Goal: Information Seeking & Learning: Find specific page/section

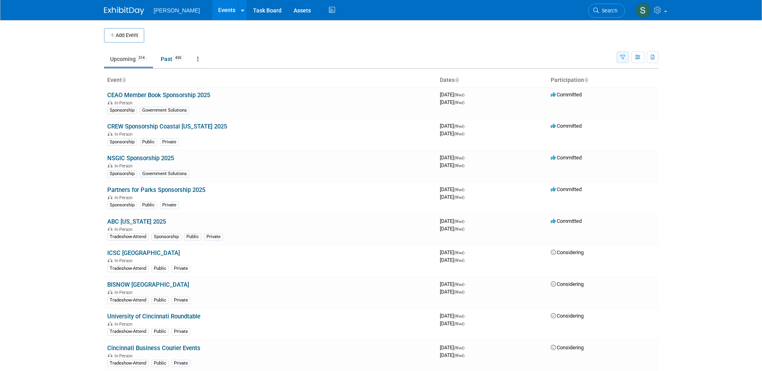
click at [191, 55] on ul "Upcoming 314 Past 439 All Events 753 Past and Upcoming Grouped Annually Events …" at bounding box center [360, 60] width 512 height 18
click at [191, 56] on button "button" at bounding box center [622, 57] width 12 height 12
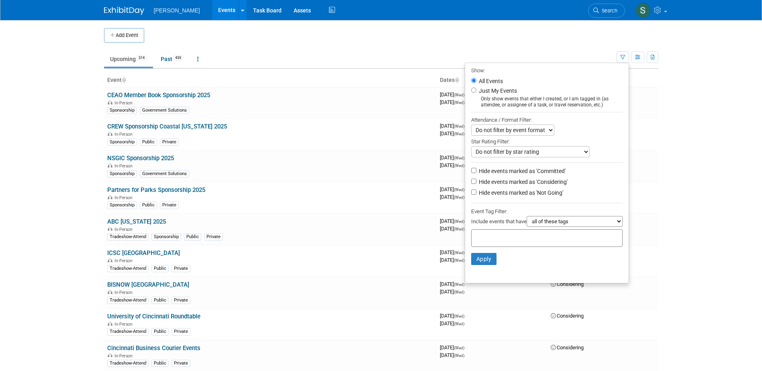
click at [191, 75] on div at bounding box center [546, 238] width 151 height 18
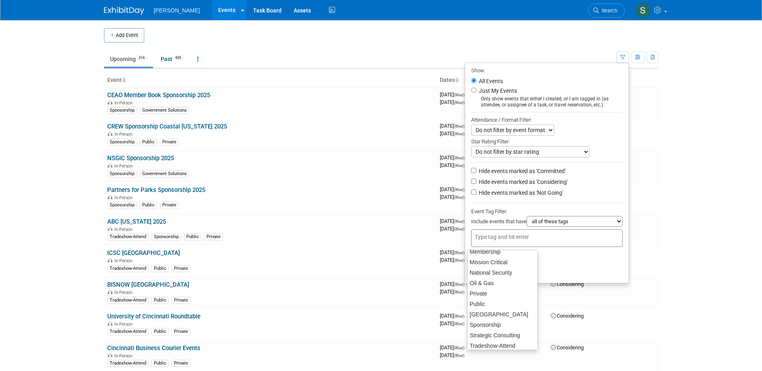
scroll to position [161, 0]
click at [191, 75] on div "Public" at bounding box center [502, 284] width 71 height 11
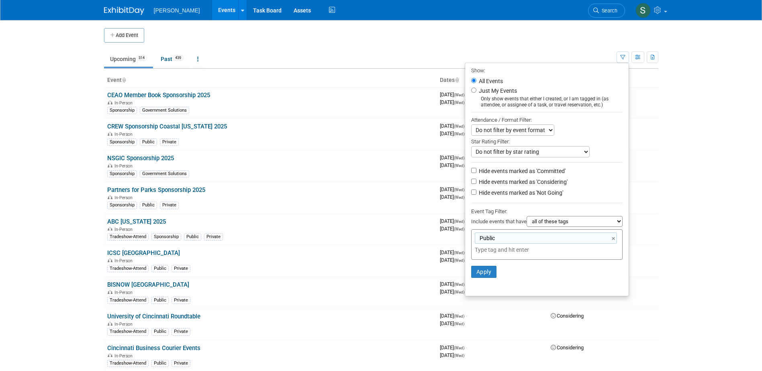
click at [191, 75] on input "text" at bounding box center [531, 250] width 112 height 8
click at [191, 75] on select "all of these tags any one of these tags only and exactly these specific tags" at bounding box center [574, 221] width 96 height 11
drag, startPoint x: 562, startPoint y: 223, endPoint x: 505, endPoint y: 255, distance: 65.3
click at [191, 75] on select "all of these tags any one of these tags only and exactly these specific tags" at bounding box center [574, 221] width 96 height 11
click at [191, 75] on input "text" at bounding box center [531, 250] width 112 height 8
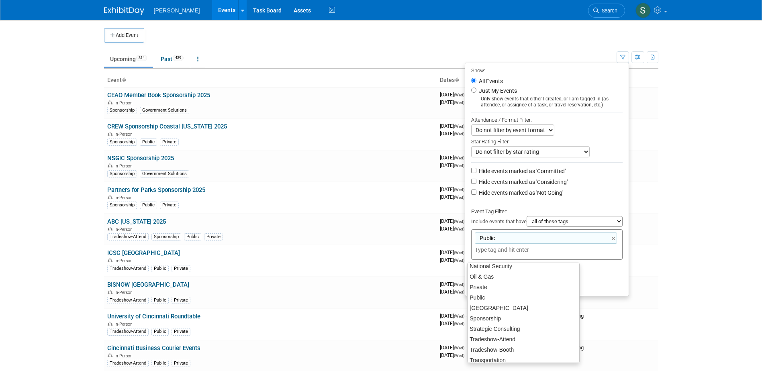
scroll to position [157, 0]
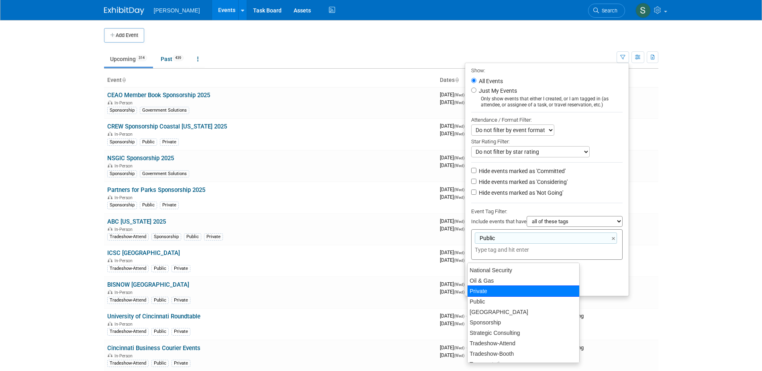
click at [191, 75] on div "Private" at bounding box center [523, 290] width 112 height 11
type input "Public, Private"
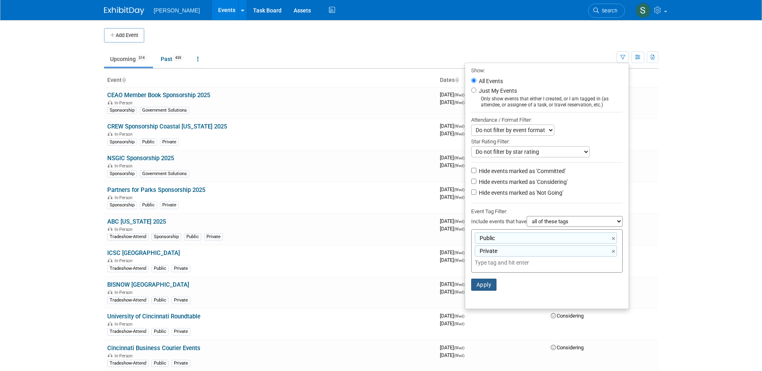
click at [191, 75] on button "Apply" at bounding box center [484, 285] width 26 height 12
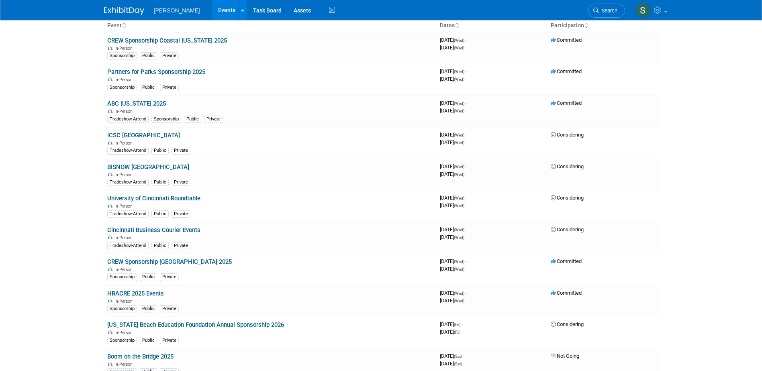
scroll to position [80, 0]
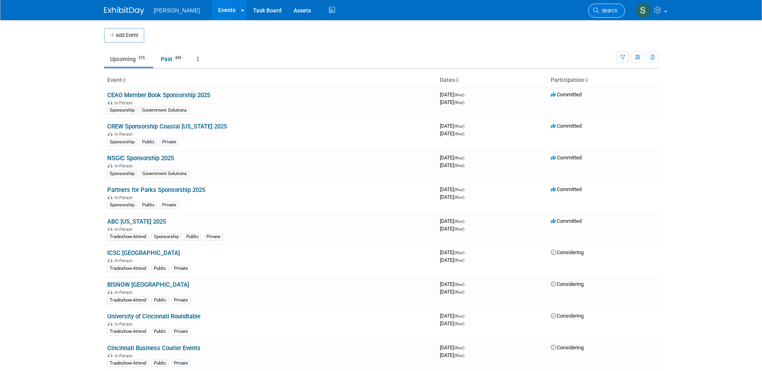
click at [596, 8] on icon at bounding box center [596, 11] width 6 height 6
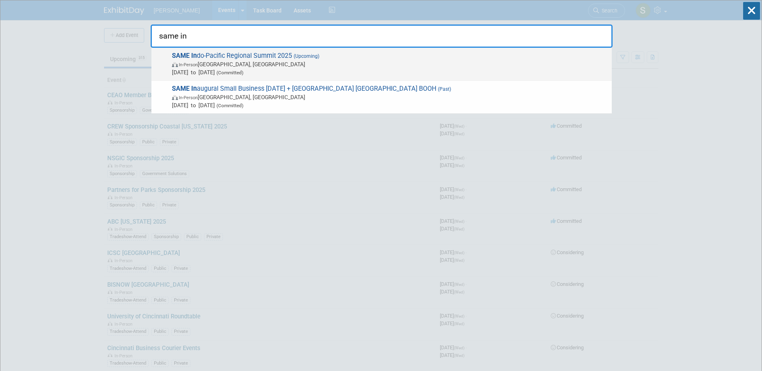
type input "same in"
click at [272, 50] on div "SAME In do-Pacific Regional Summit 2025 (Upcoming) In-Person Honolulu, HI Sep 8…" at bounding box center [381, 64] width 460 height 33
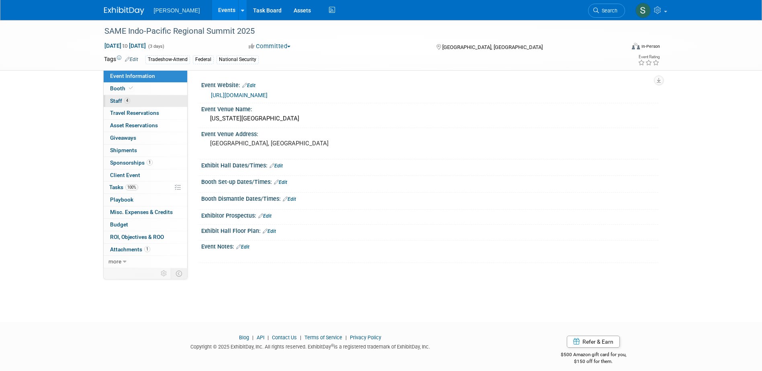
click at [132, 100] on link "4 Staff 4" at bounding box center [146, 101] width 84 height 12
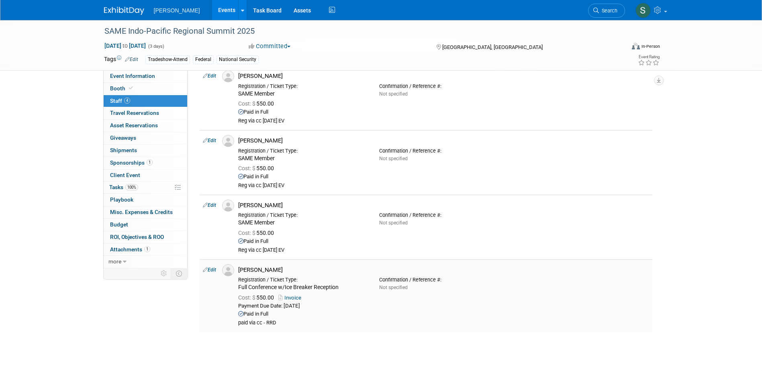
scroll to position [40, 0]
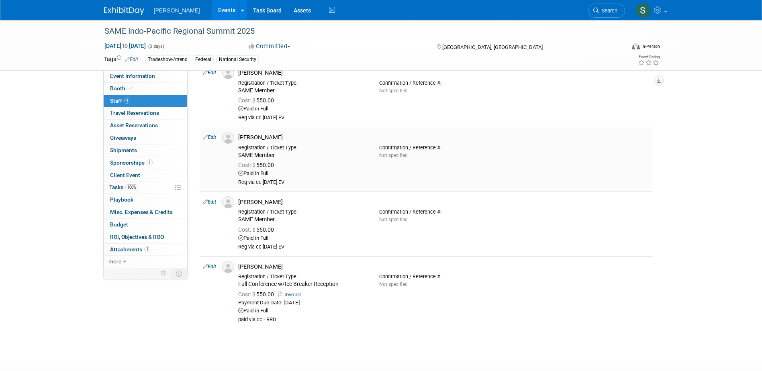
click at [212, 140] on link "Edit" at bounding box center [209, 137] width 13 height 6
select select "daaf8e1a-4b92-4bb6-9ee1-caf9871fbc5e"
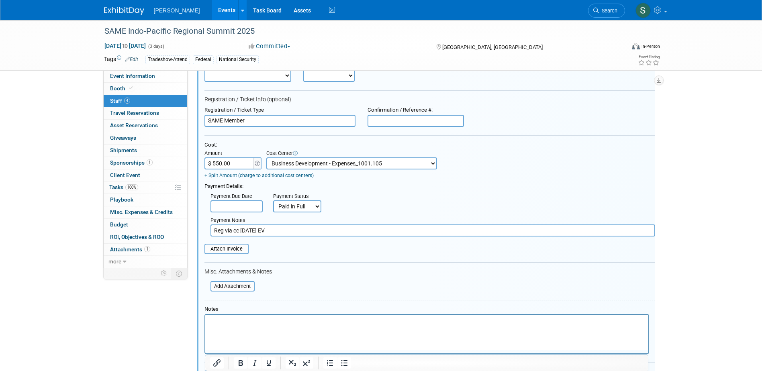
scroll to position [156, 0]
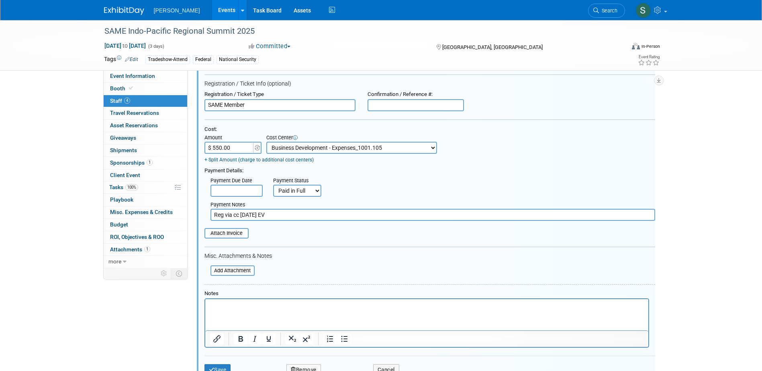
click at [155, 98] on link "4 Staff 4" at bounding box center [146, 101] width 84 height 12
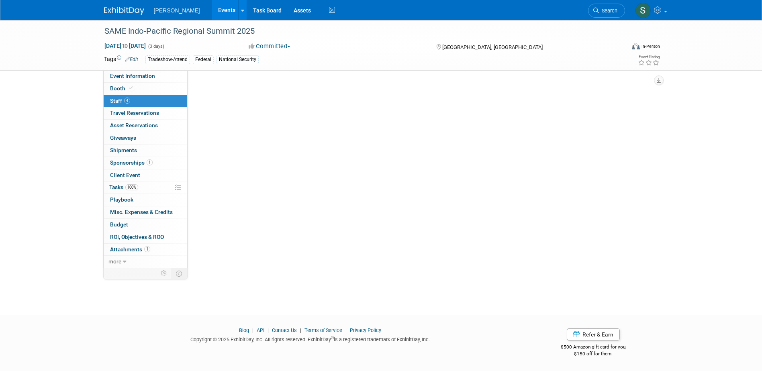
scroll to position [0, 0]
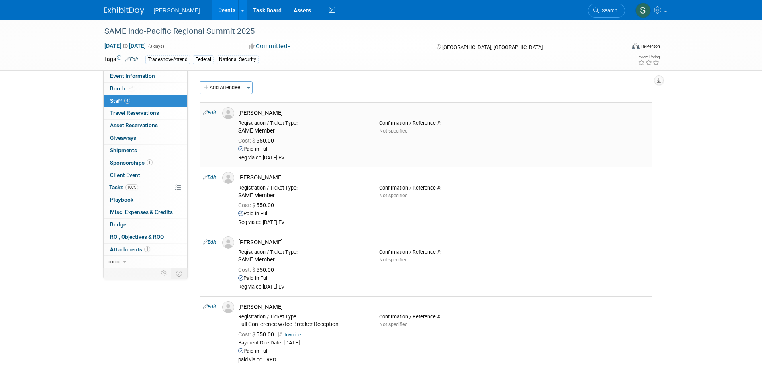
click at [211, 114] on link "Edit" at bounding box center [209, 113] width 13 height 6
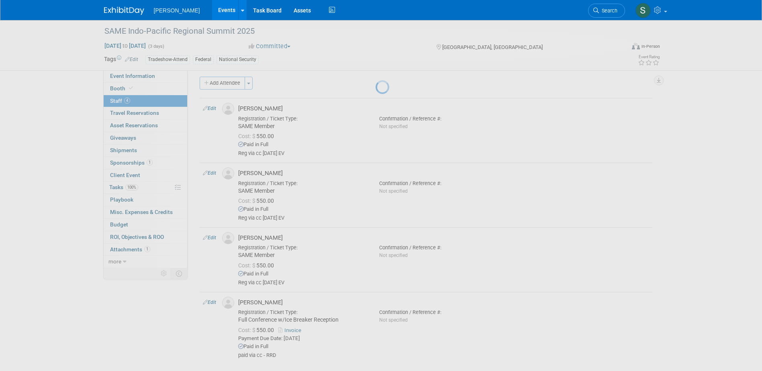
select select "3647a2f4-5540-47f8-8c21-144c3a17e126"
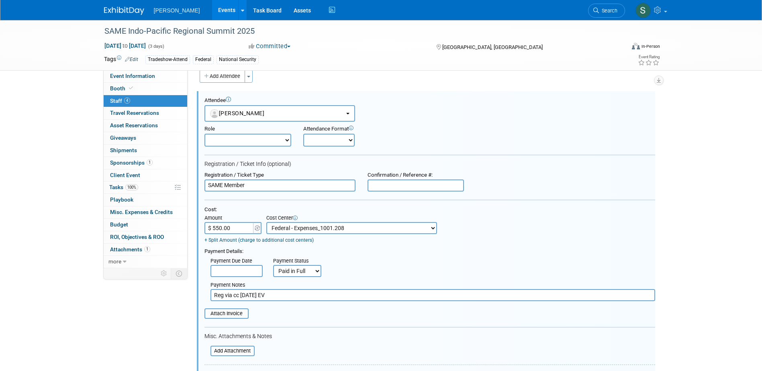
click at [147, 103] on link "4 Staff 4" at bounding box center [146, 101] width 84 height 12
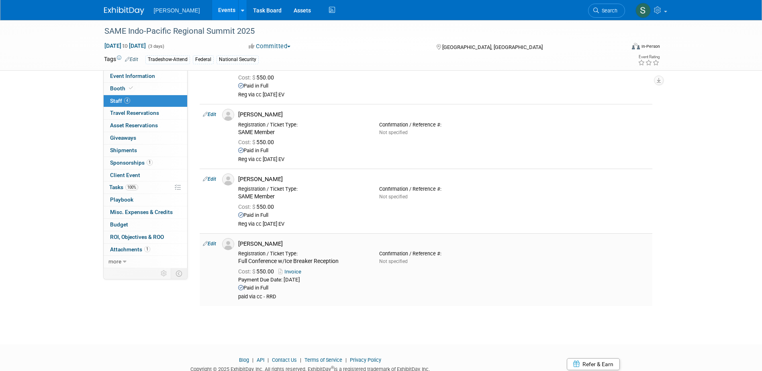
scroll to position [80, 0]
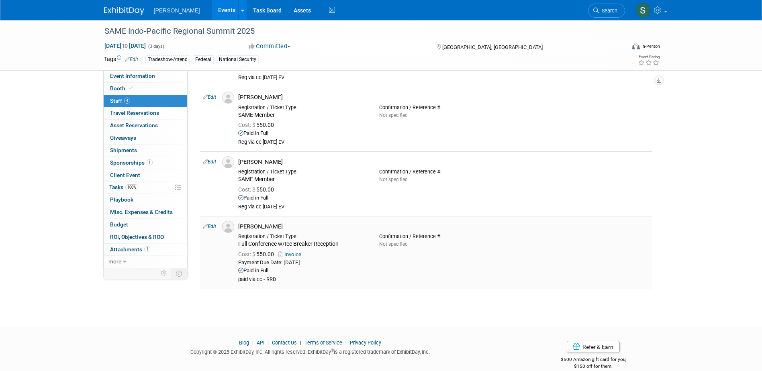
click at [214, 231] on td "Edit" at bounding box center [209, 252] width 19 height 73
click at [209, 228] on link "Edit" at bounding box center [209, 227] width 13 height 6
select select "66f036cd-c226-4369-a2d1-a4360bdb95c2"
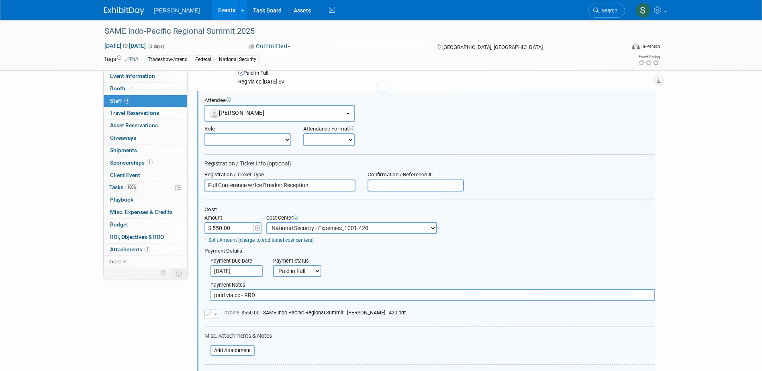
scroll to position [0, 0]
click at [154, 99] on link "4 Staff 4" at bounding box center [146, 101] width 84 height 12
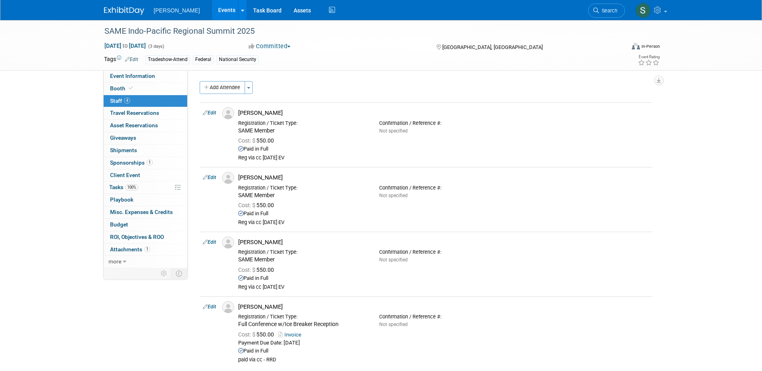
click at [615, 2] on li "Search" at bounding box center [606, 10] width 37 height 20
click at [615, 10] on span "Search" at bounding box center [608, 11] width 18 height 6
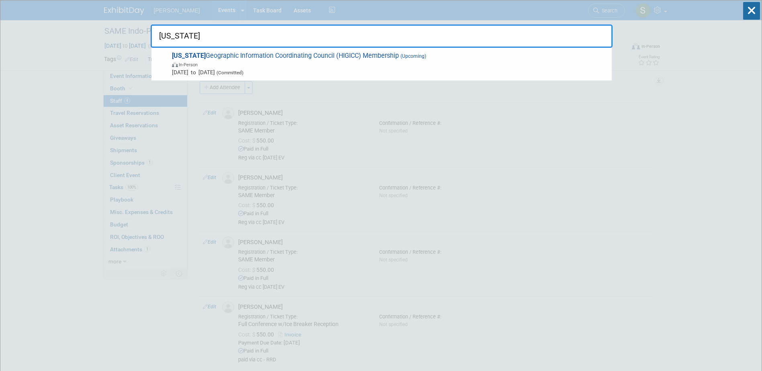
type input "hawaii"
drag, startPoint x: 186, startPoint y: 31, endPoint x: 143, endPoint y: 29, distance: 43.4
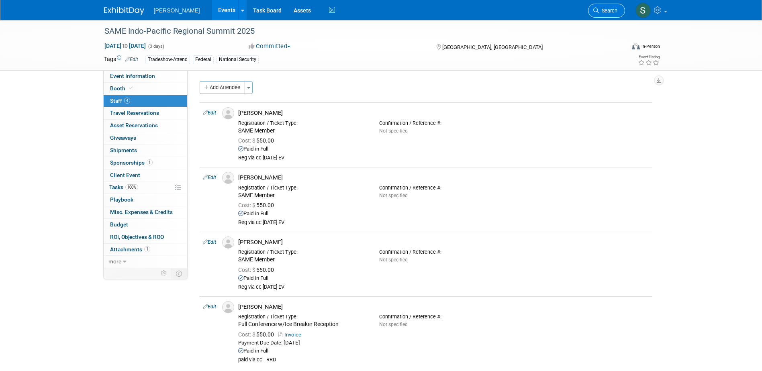
click at [615, 11] on span "Search" at bounding box center [608, 11] width 18 height 6
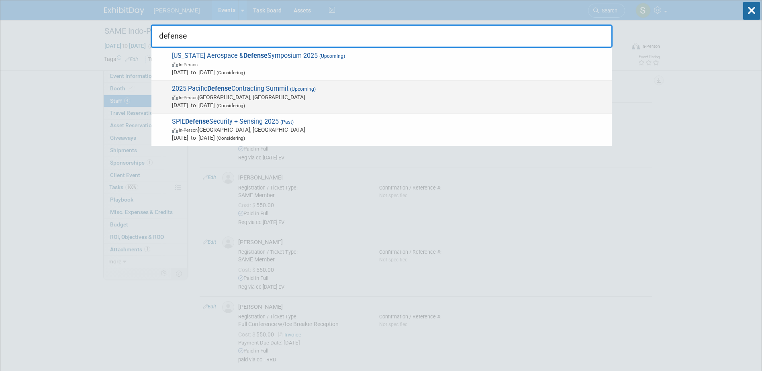
type input "defense"
click at [234, 90] on span "2025 Pacific Defense Contracting Summit (Upcoming) In-Person Honolulu, HI Nov 1…" at bounding box center [388, 97] width 438 height 24
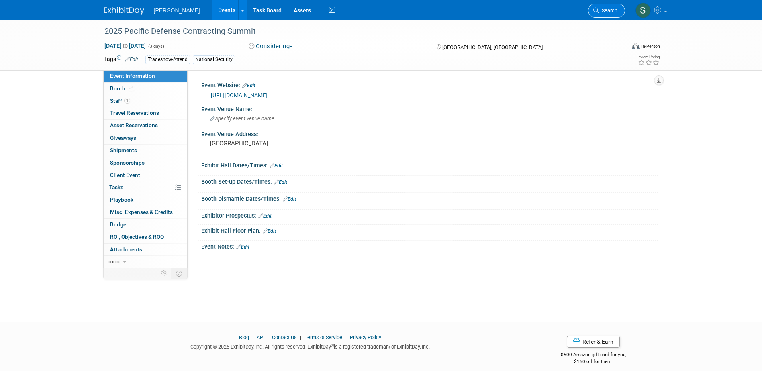
click at [601, 4] on link "Search" at bounding box center [606, 11] width 37 height 14
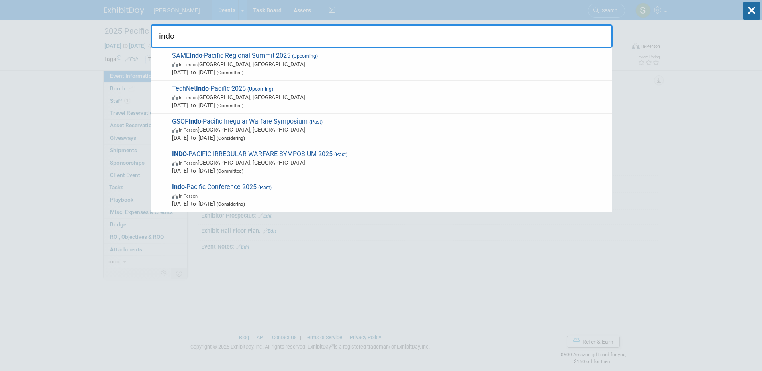
type input "indo"
drag, startPoint x: 661, startPoint y: 73, endPoint x: 654, endPoint y: 60, distance: 14.4
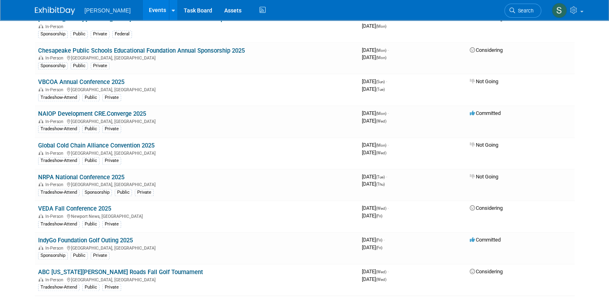
scroll to position [426, 0]
